Goal: Task Accomplishment & Management: Use online tool/utility

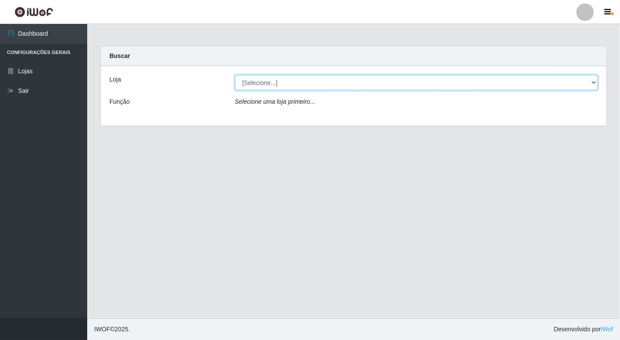
click at [591, 81] on select "[Selecione...] Nordestão - [GEOGRAPHIC_DATA]" at bounding box center [416, 82] width 363 height 15
select select "454"
click at [235, 75] on select "[Selecione...] Nordestão - [GEOGRAPHIC_DATA]" at bounding box center [416, 82] width 363 height 15
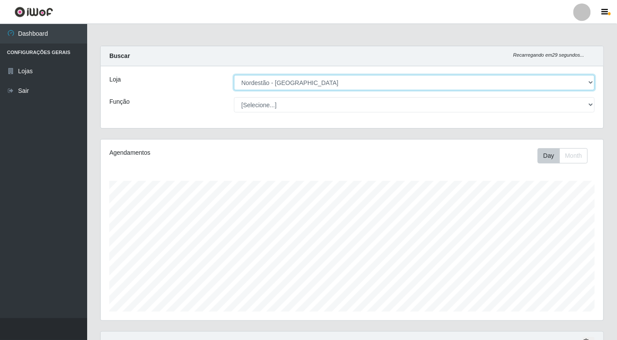
scroll to position [180, 503]
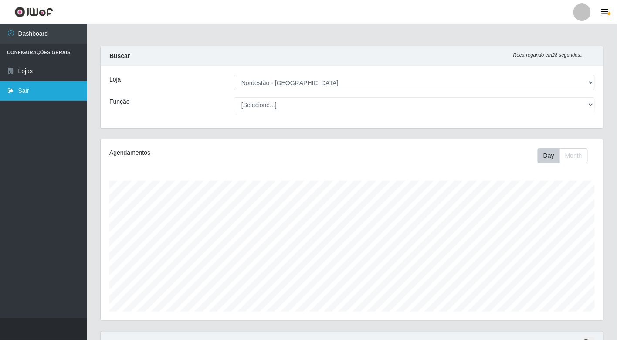
click at [23, 85] on link "Sair" at bounding box center [43, 91] width 87 height 20
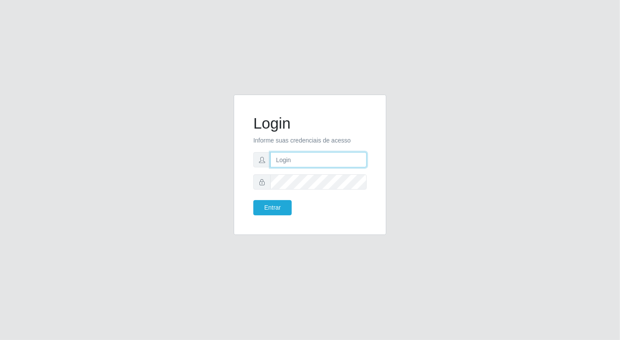
click at [286, 159] on input "text" at bounding box center [318, 159] width 96 height 15
type input "[EMAIL_ADDRESS][DOMAIN_NAME]"
click at [253, 200] on button "Entrar" at bounding box center [272, 207] width 38 height 15
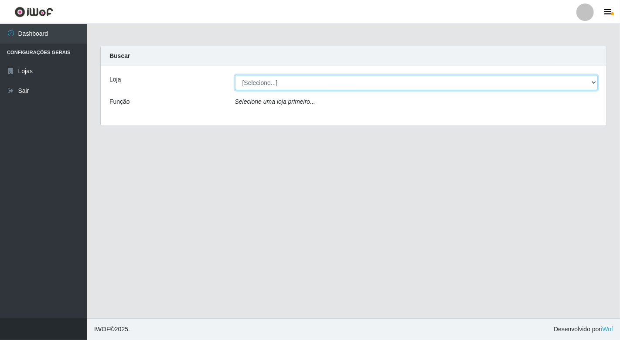
click at [593, 81] on select "[Selecione...] Nordestão - [GEOGRAPHIC_DATA]" at bounding box center [416, 82] width 363 height 15
select select "454"
click at [235, 75] on select "[Selecione...] Nordestão - [GEOGRAPHIC_DATA]" at bounding box center [416, 82] width 363 height 15
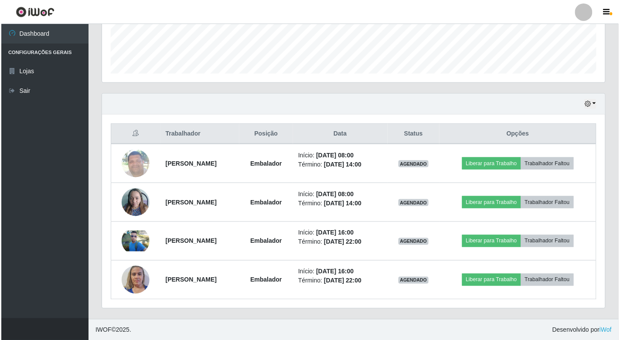
scroll to position [239, 0]
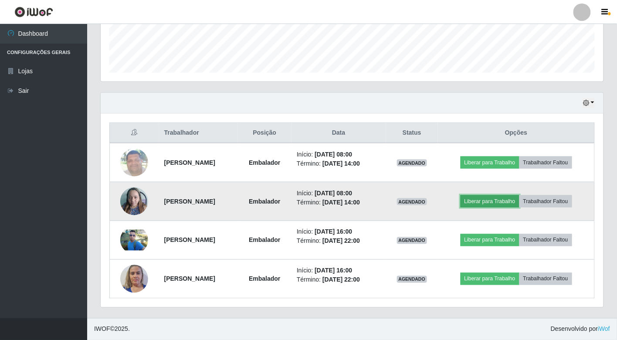
click at [497, 200] on button "Liberar para Trabalho" at bounding box center [490, 201] width 59 height 12
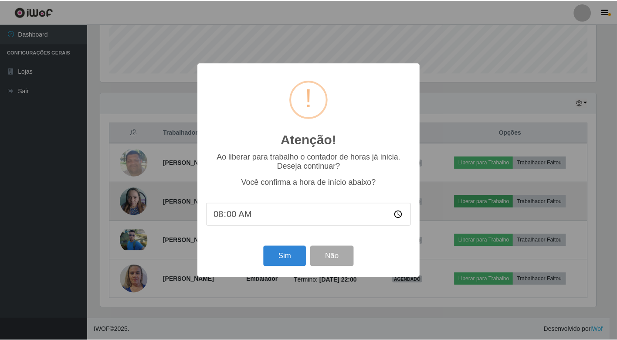
scroll to position [180, 498]
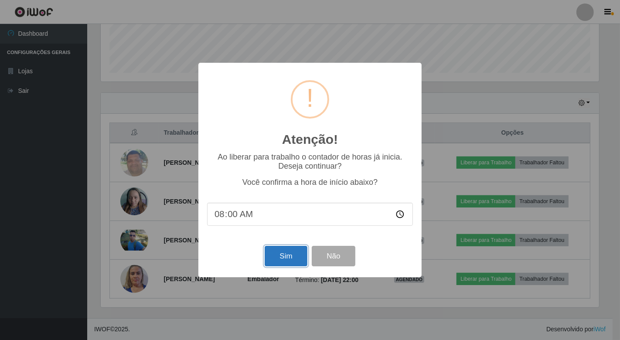
click at [282, 258] on button "Sim" at bounding box center [286, 256] width 42 height 20
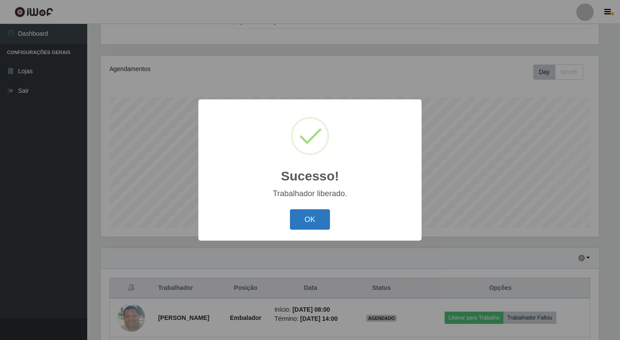
click at [321, 209] on button "OK" at bounding box center [310, 219] width 41 height 20
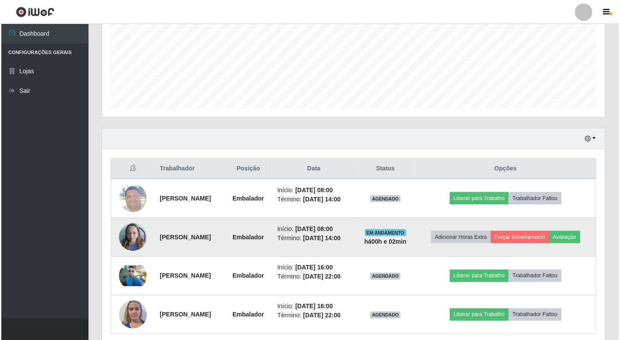
scroll to position [265, 0]
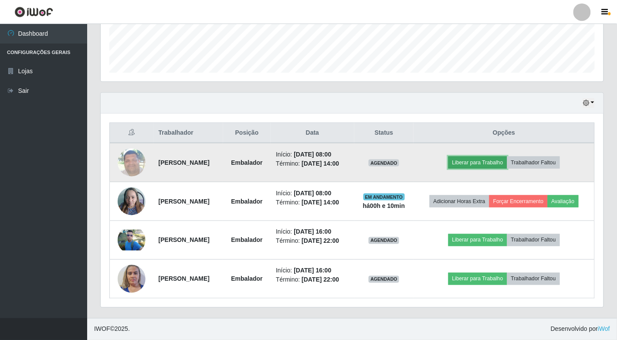
click at [470, 156] on button "Liberar para Trabalho" at bounding box center [477, 162] width 59 height 12
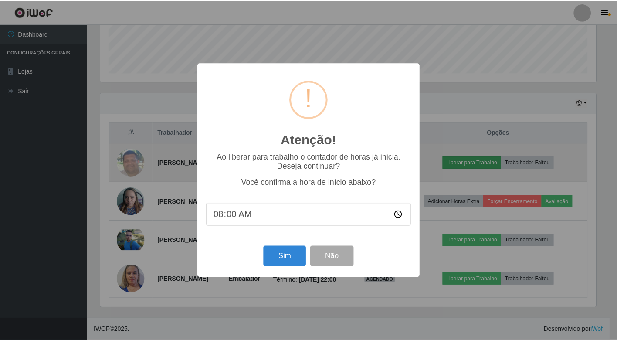
scroll to position [180, 498]
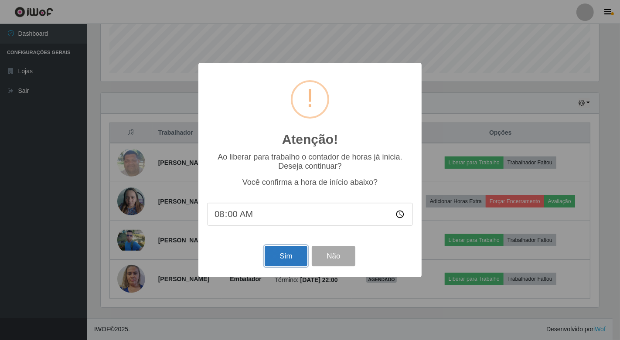
click at [286, 253] on button "Sim" at bounding box center [286, 256] width 42 height 20
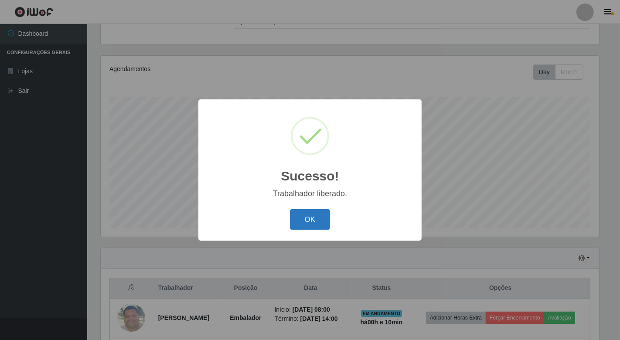
click at [316, 214] on button "OK" at bounding box center [310, 219] width 41 height 20
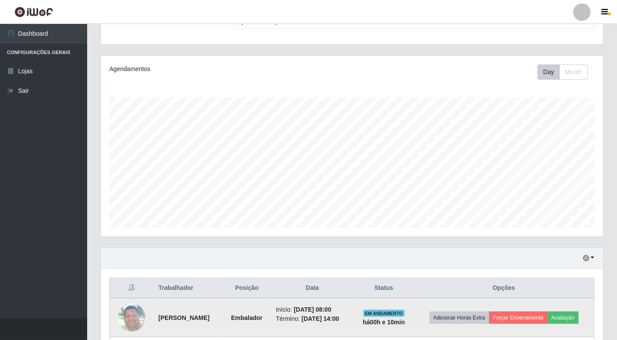
scroll to position [229, 0]
